Goal: Information Seeking & Learning: Find contact information

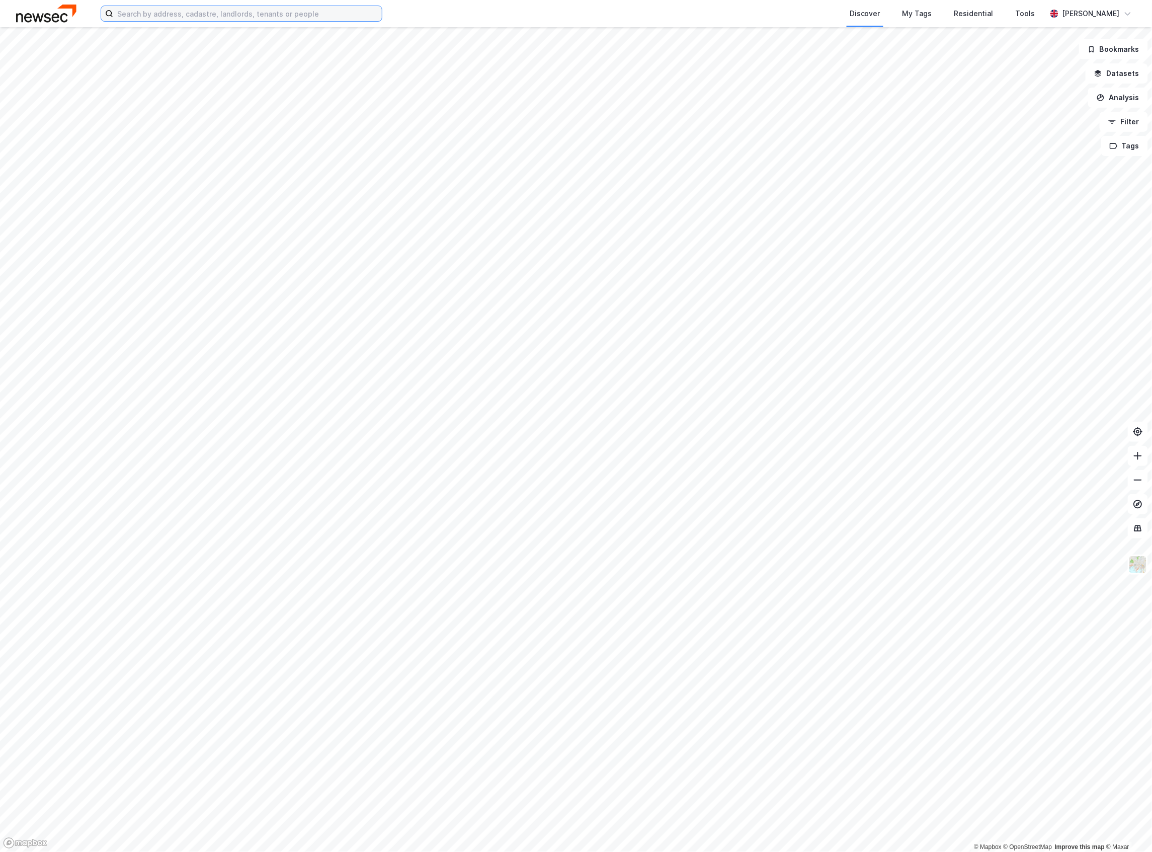
click at [279, 15] on input at bounding box center [247, 13] width 269 height 15
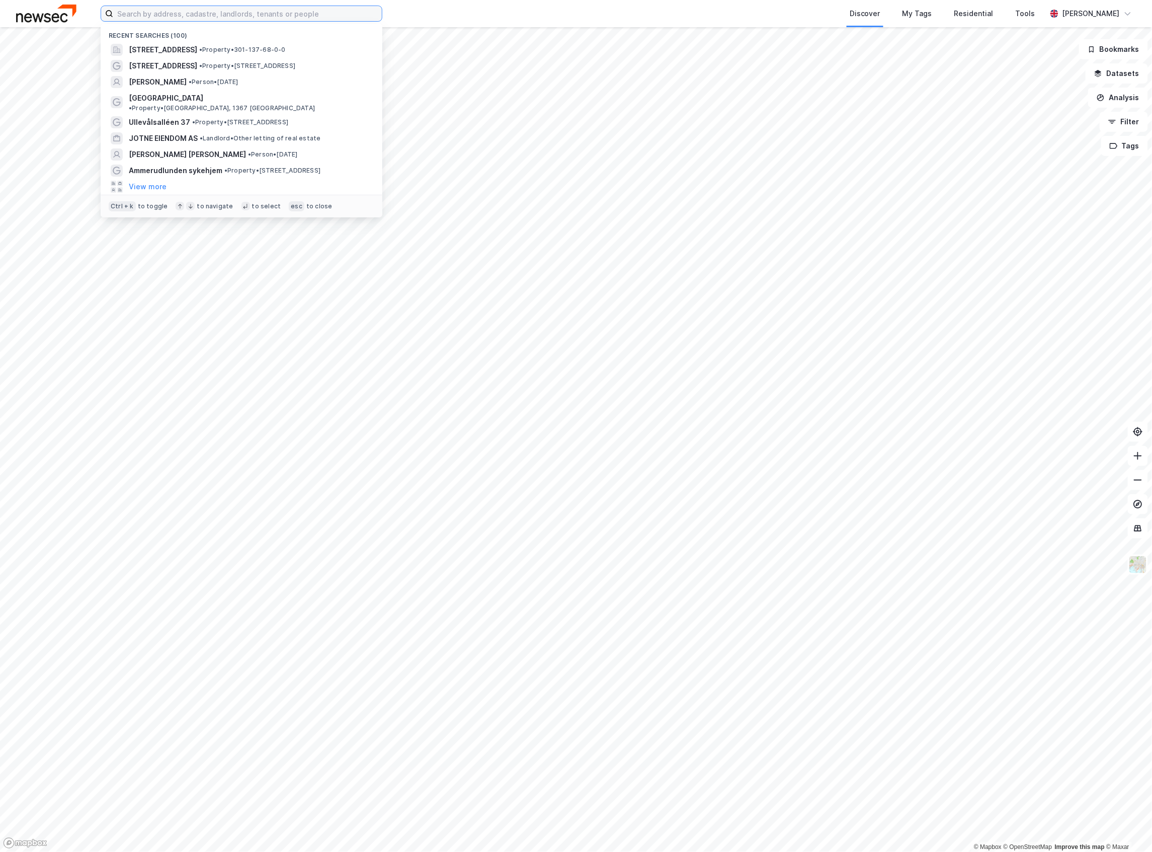
paste input "Fjordveien Eiendom AS"
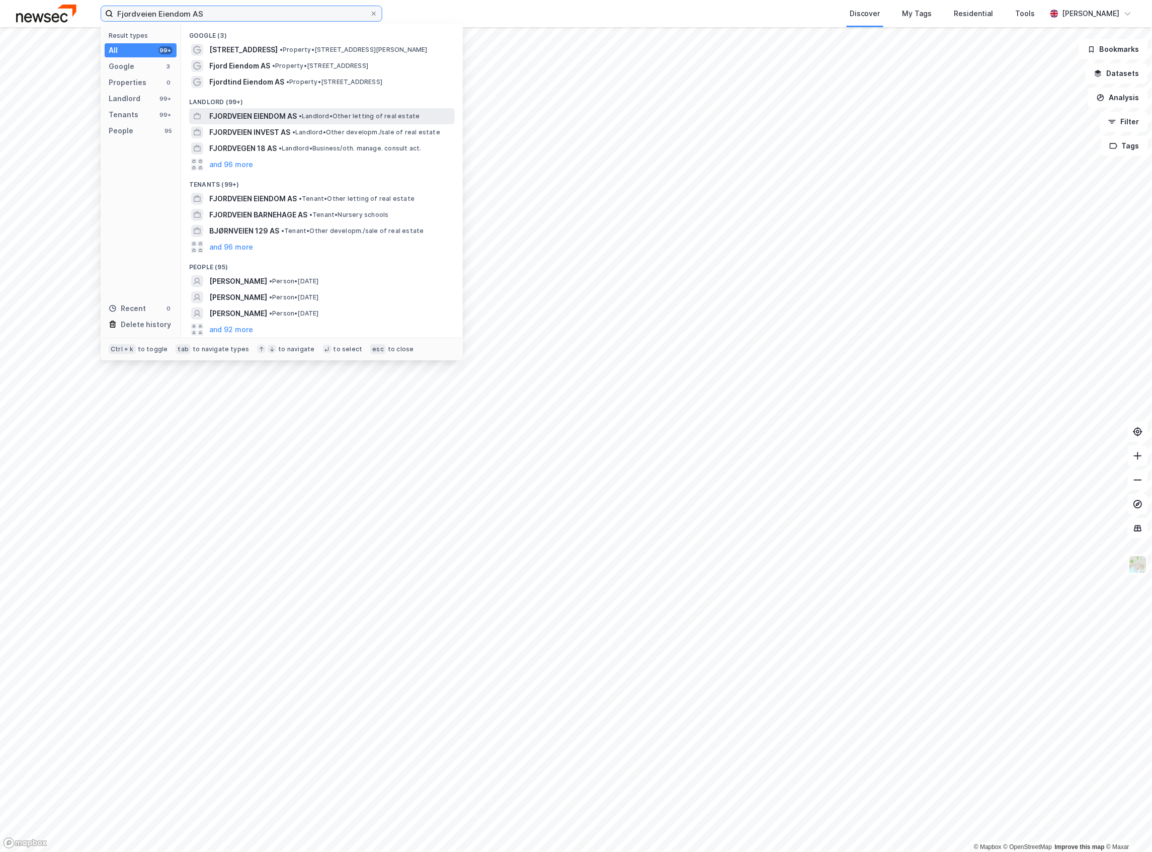
type input "Fjordveien Eiendom AS"
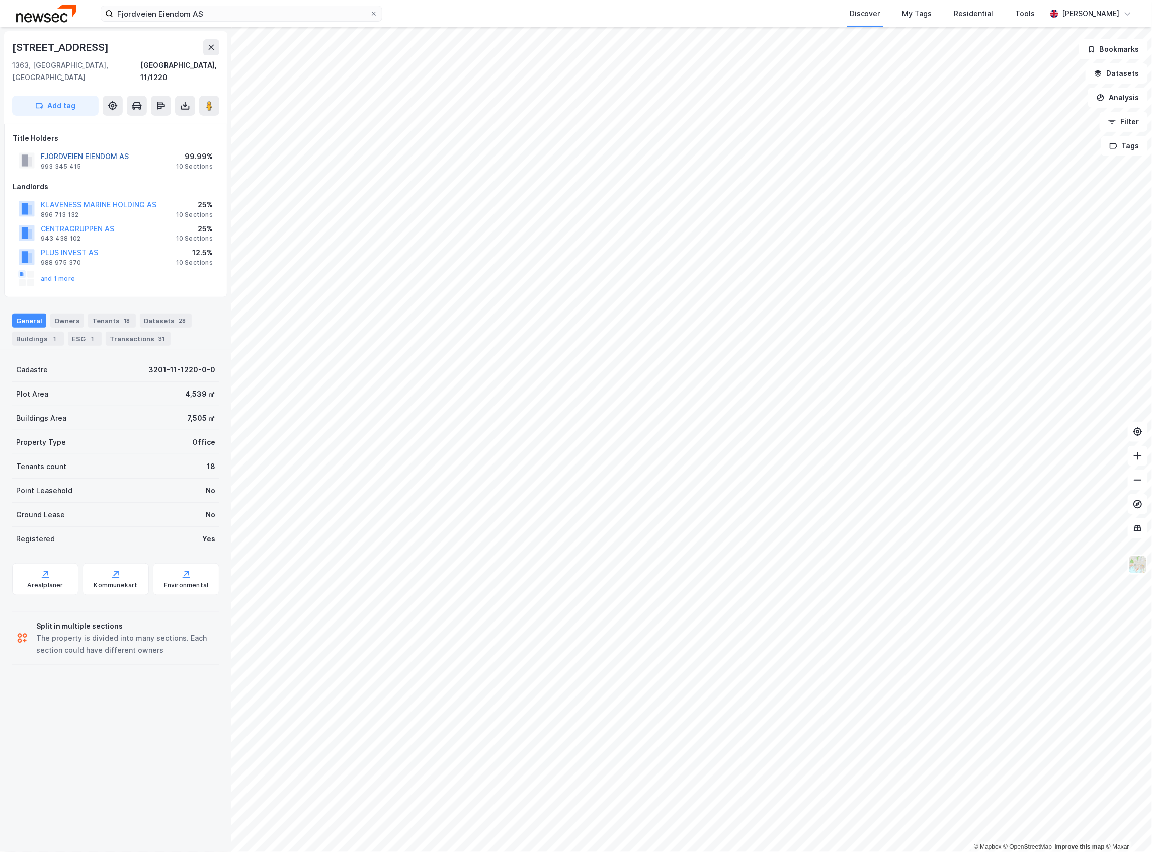
click at [0, 0] on button "FJORDVEIEN EIENDOM AS" at bounding box center [0, 0] width 0 height 0
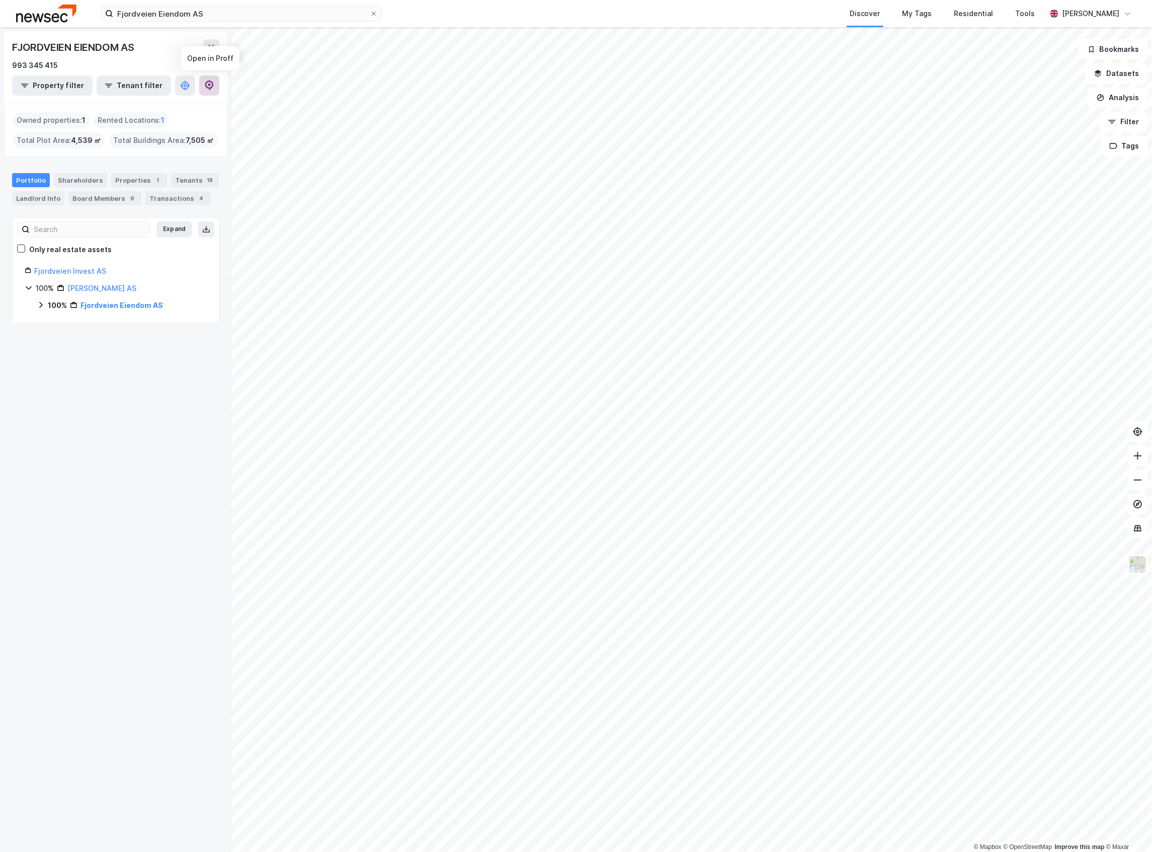
click at [206, 89] on icon at bounding box center [209, 86] width 10 height 10
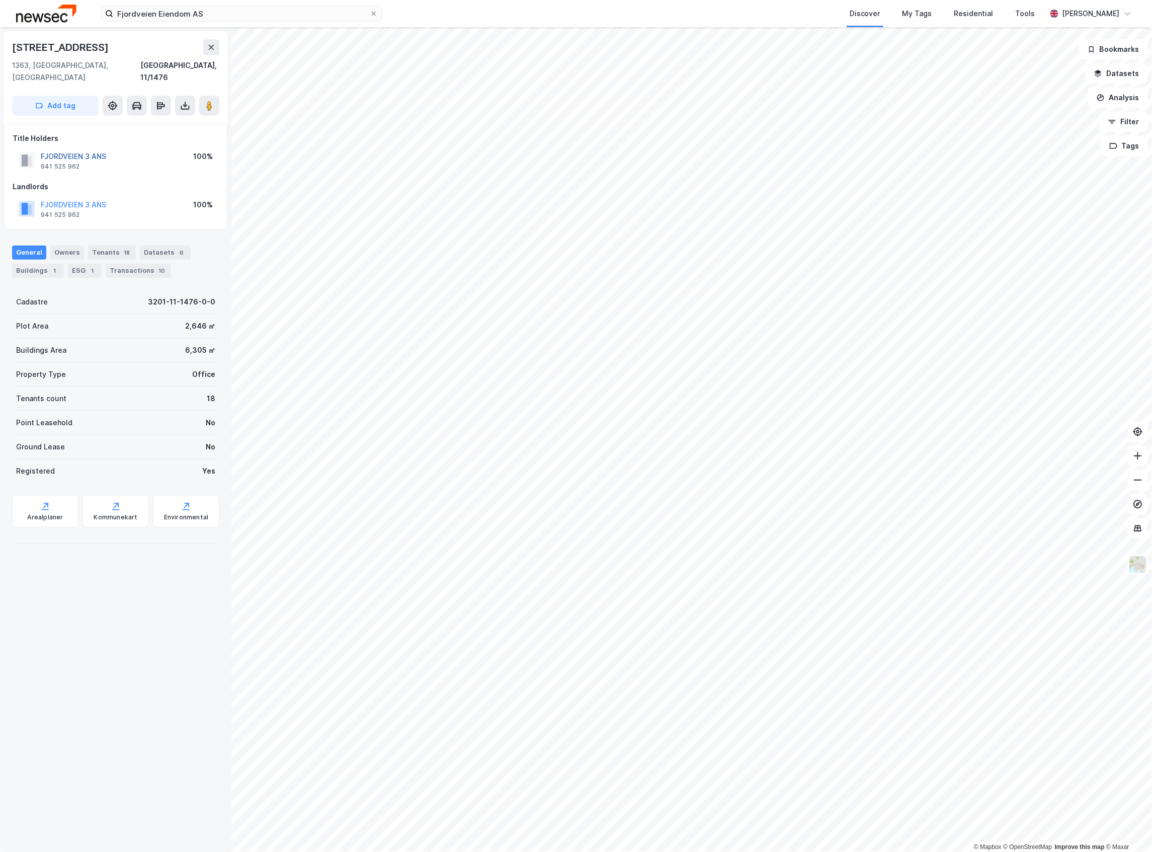
click at [0, 0] on button "FJORDVEIEN 3 ANS" at bounding box center [0, 0] width 0 height 0
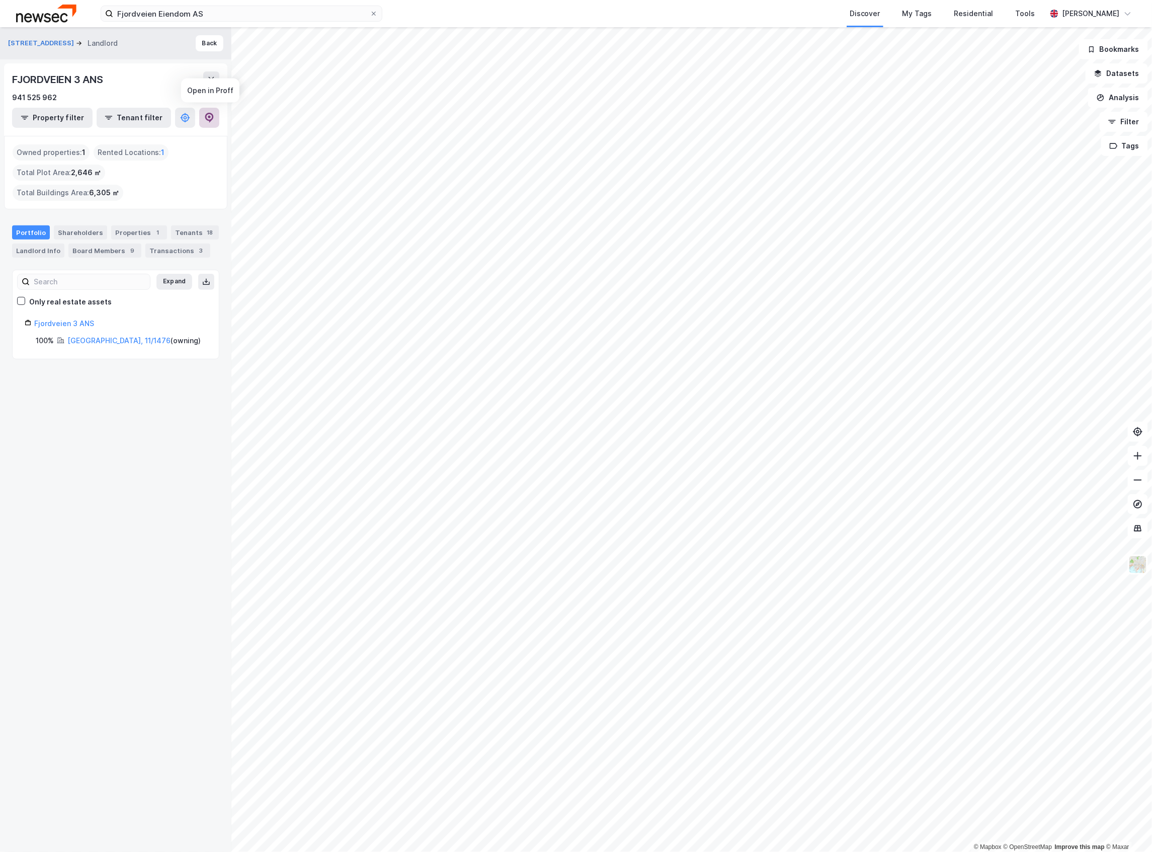
click at [212, 121] on icon at bounding box center [209, 118] width 10 height 10
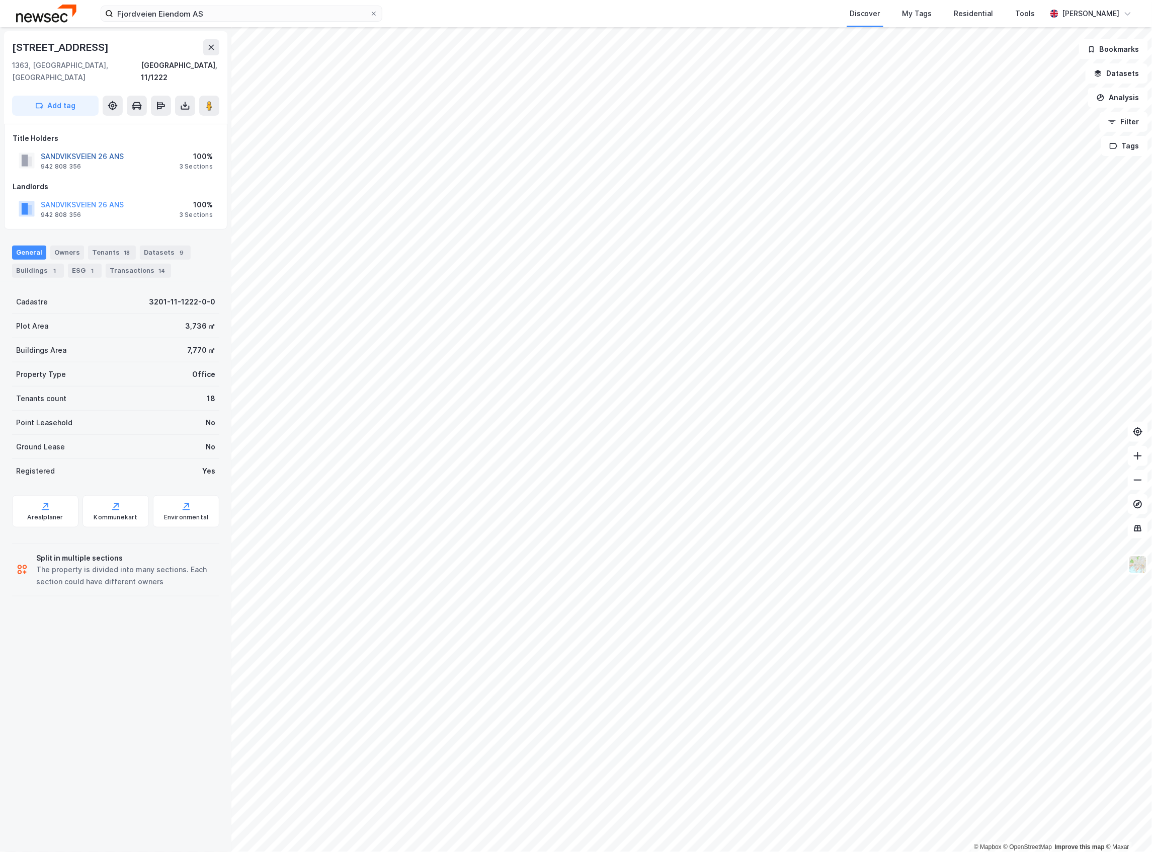
click at [0, 0] on button "SANDVIKSVEIEN 26 ANS" at bounding box center [0, 0] width 0 height 0
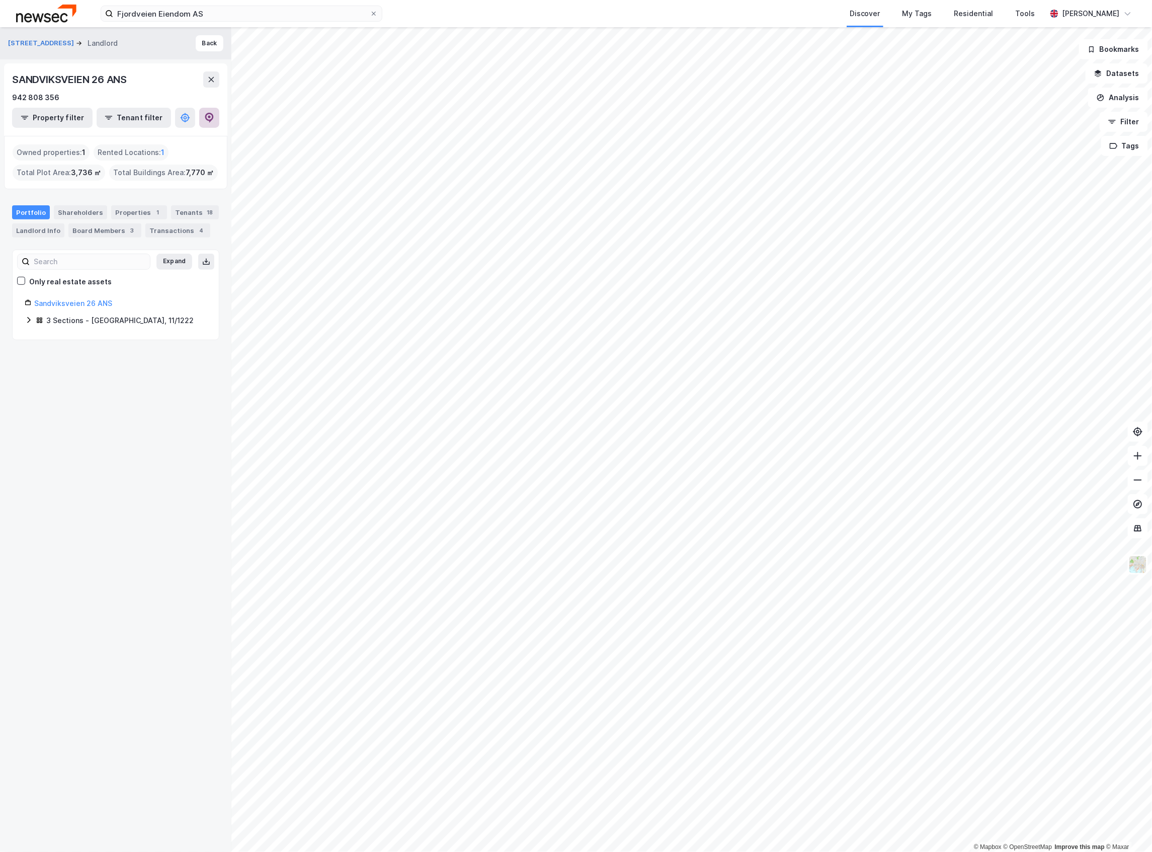
click at [209, 115] on icon at bounding box center [209, 118] width 10 height 10
